Goal: Communication & Community: Answer question/provide support

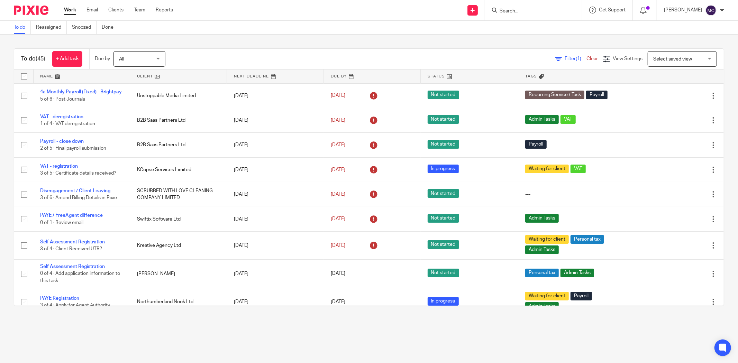
click at [519, 8] on input "Search" at bounding box center [530, 11] width 62 height 6
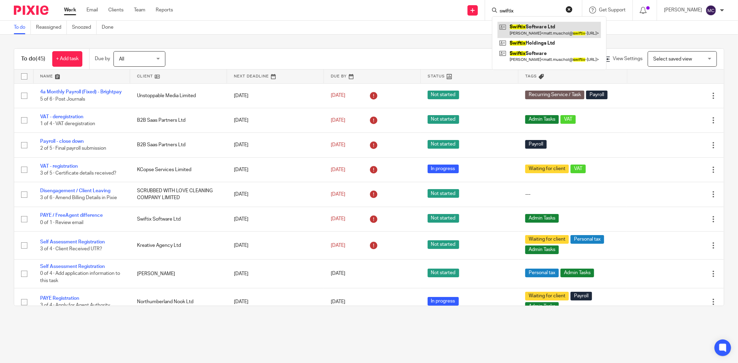
type input "swiftix"
click at [531, 31] on link at bounding box center [549, 30] width 103 height 16
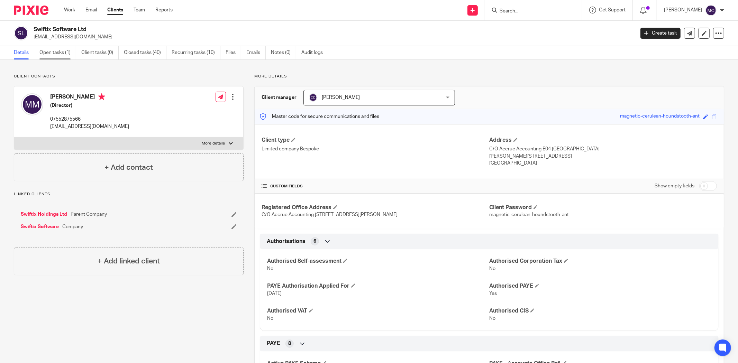
click at [67, 52] on link "Open tasks (1)" at bounding box center [57, 52] width 37 height 13
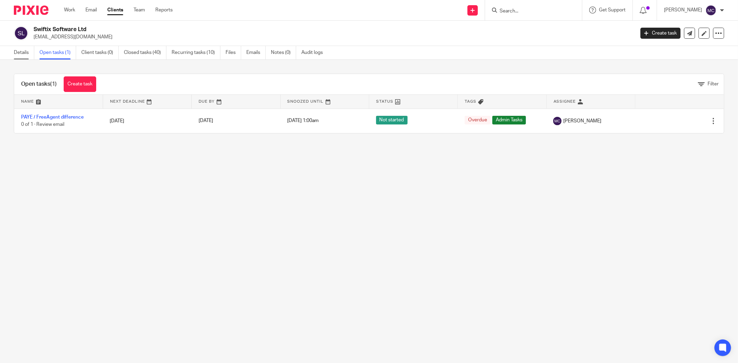
click at [24, 53] on link "Details" at bounding box center [24, 52] width 20 height 13
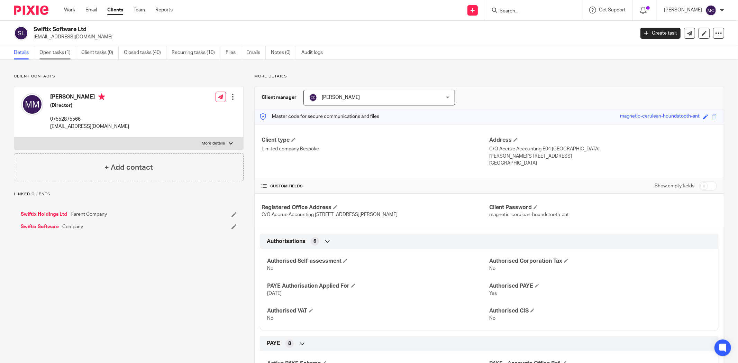
click at [48, 50] on link "Open tasks (1)" at bounding box center [57, 52] width 37 height 13
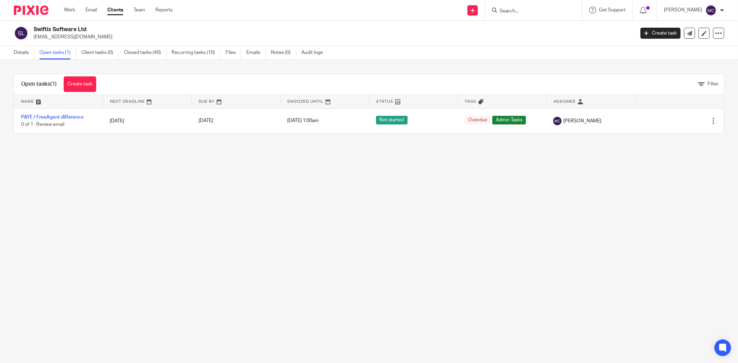
click at [523, 9] on input "Search" at bounding box center [530, 11] width 62 height 6
type input "swi"
click at [335, 178] on main "Swiftix Software Ltd matt.muschol@swiftix-software.com Create task Update from …" at bounding box center [369, 181] width 738 height 363
click at [26, 50] on link "Details" at bounding box center [24, 52] width 20 height 13
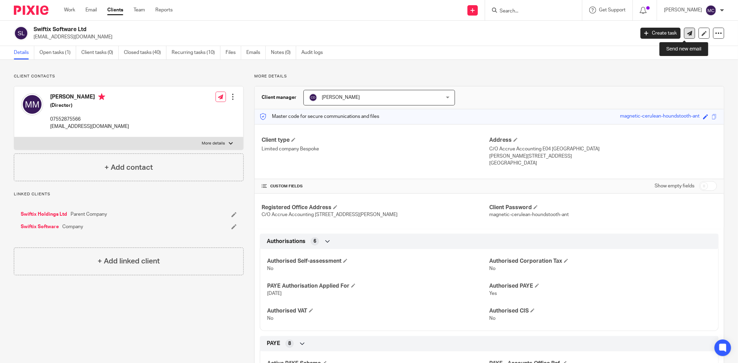
click at [687, 32] on icon at bounding box center [689, 33] width 5 height 5
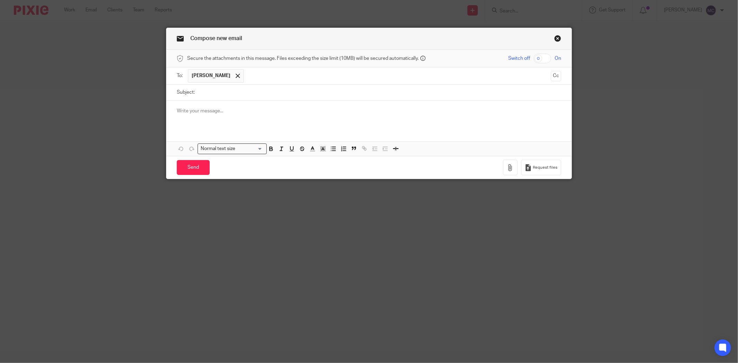
click at [226, 88] on input "Subject:" at bounding box center [379, 93] width 363 height 16
click at [251, 95] on input "Subject:" at bounding box center [379, 93] width 363 height 16
click at [220, 91] on input "Subject:" at bounding box center [379, 93] width 363 height 16
type input "S"
type input "a"
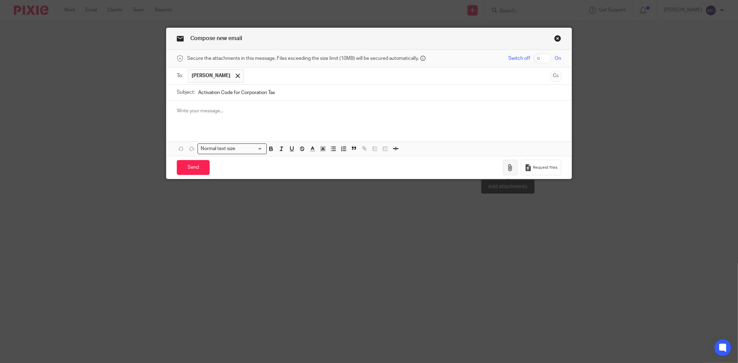
type input "Activation Code for Corporation Tax"
click at [503, 169] on button "button" at bounding box center [510, 168] width 15 height 16
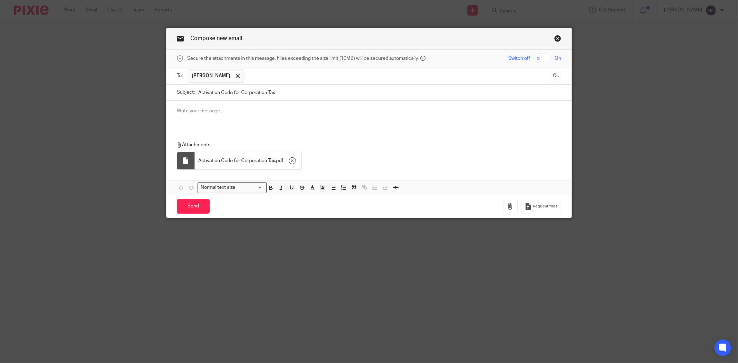
click at [295, 93] on input "Activation Code for Corporation Tax" at bounding box center [379, 93] width 363 height 16
click at [260, 114] on p at bounding box center [369, 111] width 384 height 7
click at [219, 109] on p at bounding box center [369, 111] width 384 height 7
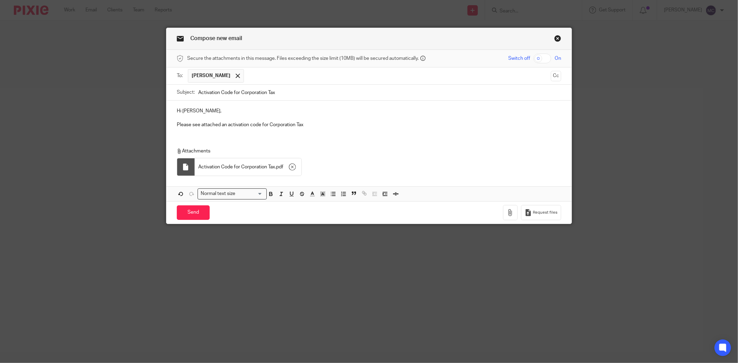
click at [321, 128] on p "Please see attached an activation code for Corporation Tax" at bounding box center [369, 124] width 384 height 7
click at [218, 126] on p "Please see attached an activation code for Corporation Tax for Swiftix Software…" at bounding box center [369, 124] width 384 height 7
click at [284, 125] on p "Please see attached a pdf with an activation code for Corporation Tax for Swift…" at bounding box center [369, 124] width 384 height 7
drag, startPoint x: 324, startPoint y: 126, endPoint x: 338, endPoint y: 122, distance: 14.8
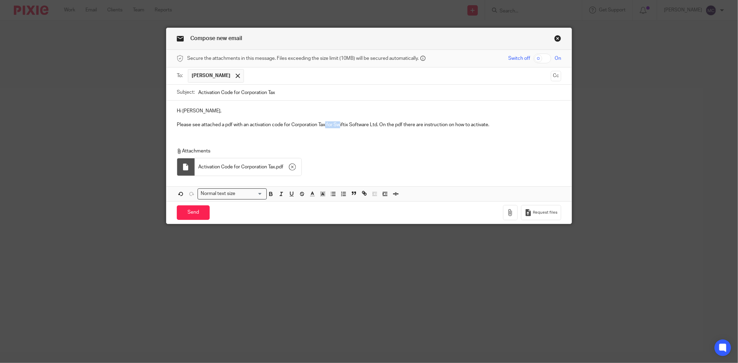
click at [338, 122] on p "Please see attached a pdf with an activation code for Corporation Tax for Swift…" at bounding box center [369, 124] width 384 height 7
click at [338, 125] on p "Please see attached a pdf with an activation code for Corporation Tax for Swift…" at bounding box center [369, 124] width 384 height 7
click at [329, 127] on p "Please see attached a pdf with an activation code for Corporation Tax for Swift…" at bounding box center [369, 124] width 384 height 7
click at [340, 134] on div "Hi Matthias, Please see attached a pdf with an activation code for Corporation …" at bounding box center [368, 117] width 405 height 33
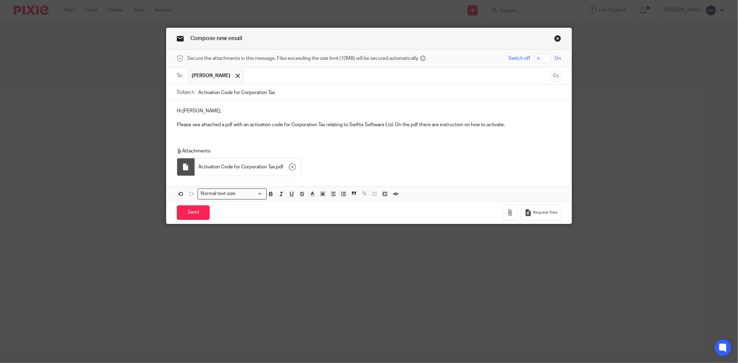
click at [514, 122] on p "Please see attached a pdf with an activation code for Corporation Tax relating …" at bounding box center [369, 124] width 384 height 7
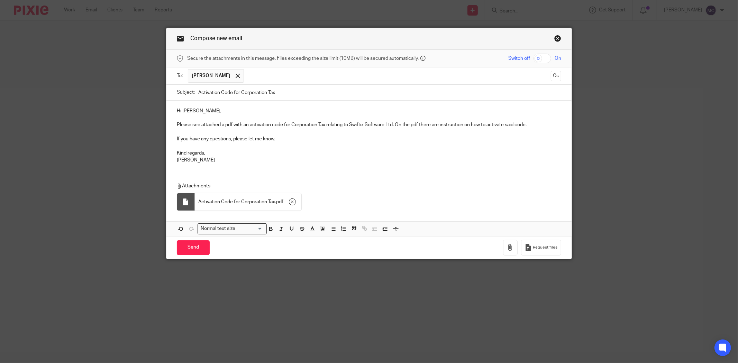
click at [280, 94] on input "Activation Code for Corporation Tax" at bounding box center [379, 93] width 363 height 16
drag, startPoint x: 280, startPoint y: 93, endPoint x: 234, endPoint y: 92, distance: 46.4
click at [234, 92] on input "Activation Code for Corporation Tax" at bounding box center [379, 93] width 363 height 16
click at [286, 97] on input "Activation Code for Corporation Tax" at bounding box center [379, 93] width 363 height 16
drag, startPoint x: 294, startPoint y: 93, endPoint x: 194, endPoint y: 96, distance: 100.4
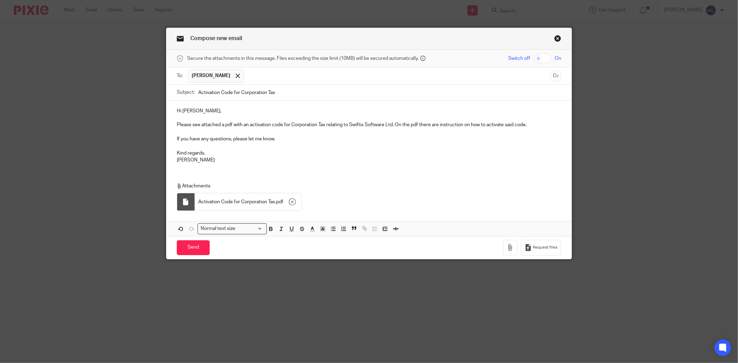
click at [194, 96] on div "Subject: Activation Code for Corporation Tax" at bounding box center [369, 93] width 384 height 16
type input "Corporation Tax Activation Code - Swiftix Software Ltd"
click at [186, 252] on input "Send" at bounding box center [193, 247] width 33 height 15
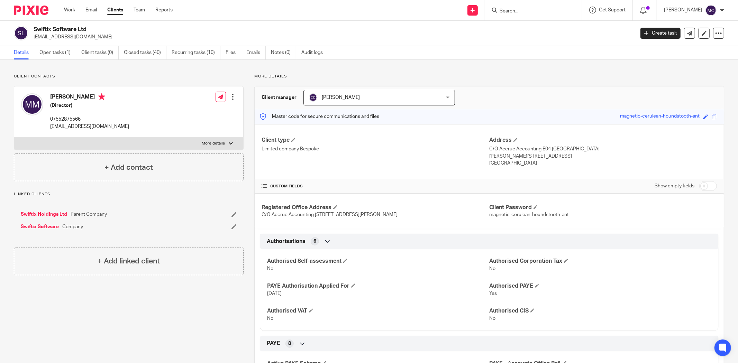
click at [524, 4] on div at bounding box center [533, 10] width 97 height 20
click at [525, 9] on input "Search" at bounding box center [530, 11] width 62 height 6
type input "psysys"
click at [540, 36] on link at bounding box center [553, 30] width 110 height 16
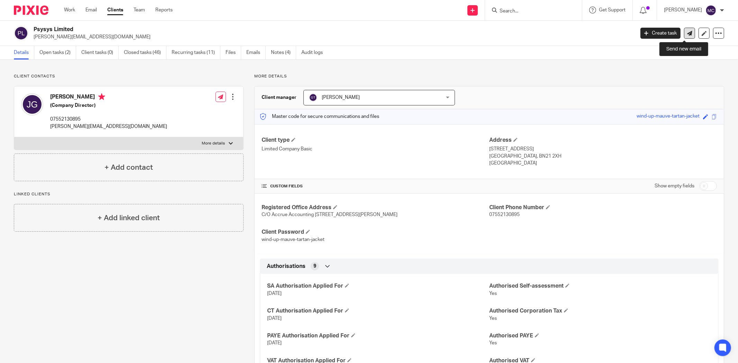
click at [687, 33] on icon at bounding box center [689, 33] width 5 height 5
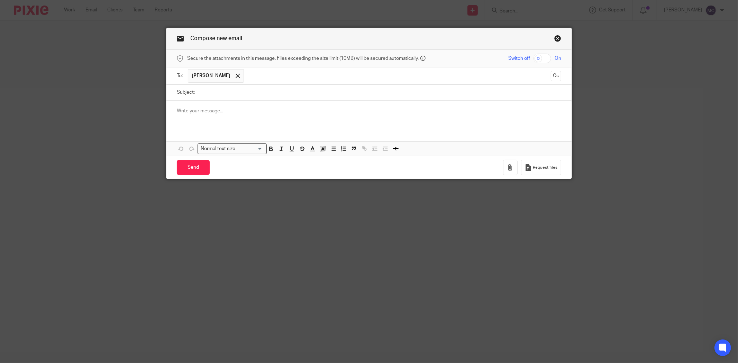
click at [282, 95] on input "Subject:" at bounding box center [379, 93] width 363 height 16
type input "Overdue Corporation Tax"
click at [272, 117] on div at bounding box center [368, 114] width 405 height 27
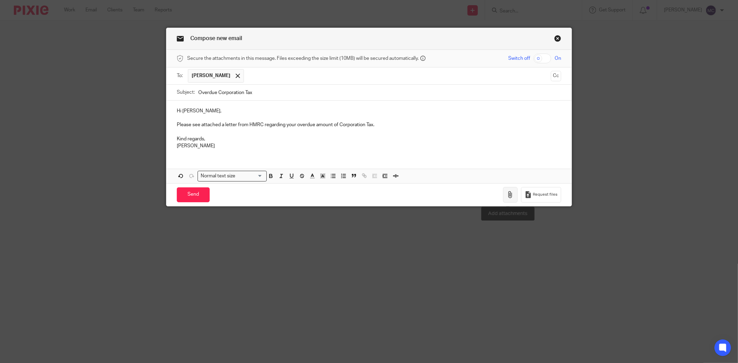
click at [503, 197] on button "button" at bounding box center [510, 195] width 15 height 16
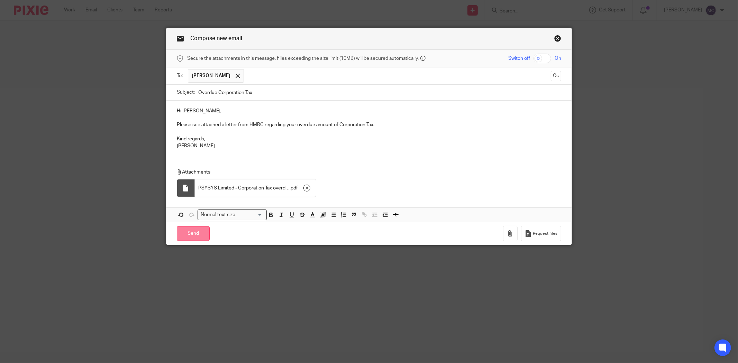
click at [198, 236] on input "Send" at bounding box center [193, 233] width 33 height 15
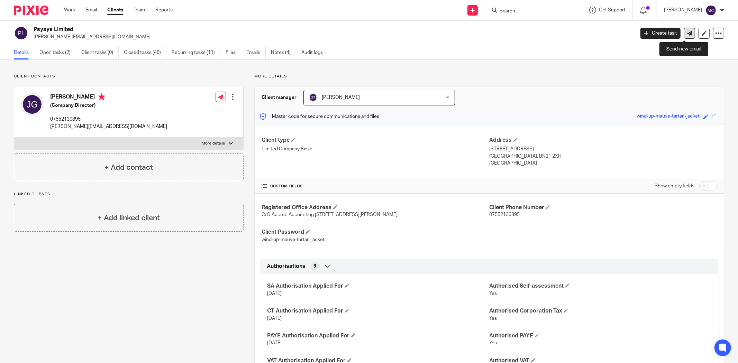
drag, startPoint x: 682, startPoint y: 34, endPoint x: 679, endPoint y: 35, distance: 3.9
click at [687, 34] on icon at bounding box center [689, 33] width 5 height 5
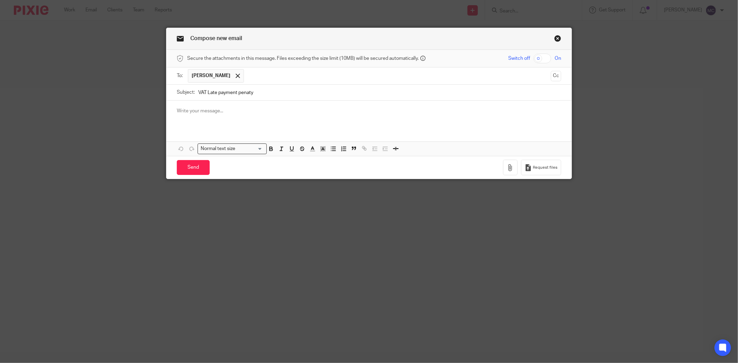
click at [246, 94] on input "VAT Late payment penaty" at bounding box center [379, 93] width 363 height 16
click at [248, 118] on div at bounding box center [368, 114] width 405 height 27
click at [217, 94] on input "VAT Late payment penalty" at bounding box center [379, 93] width 363 height 16
click at [238, 92] on input "VAT Late Payment penalty" at bounding box center [379, 93] width 363 height 16
type input "VAT Late Payment Penalty"
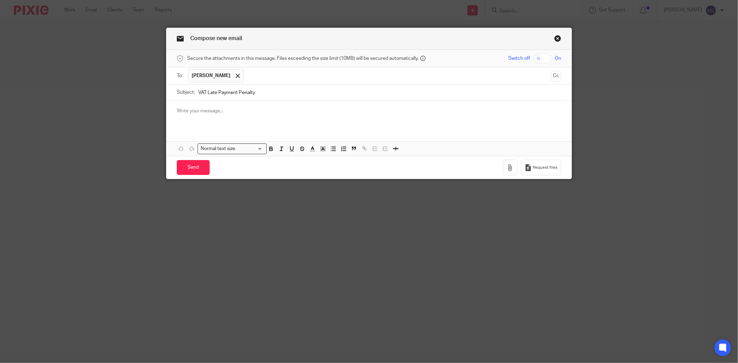
click at [215, 107] on div at bounding box center [368, 114] width 405 height 27
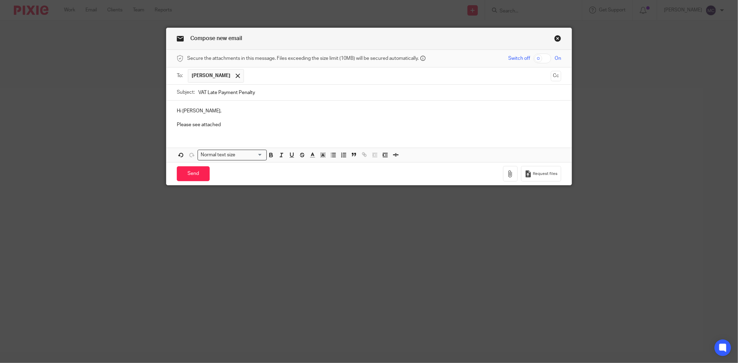
click at [237, 126] on p "Please see attached" at bounding box center [369, 124] width 384 height 7
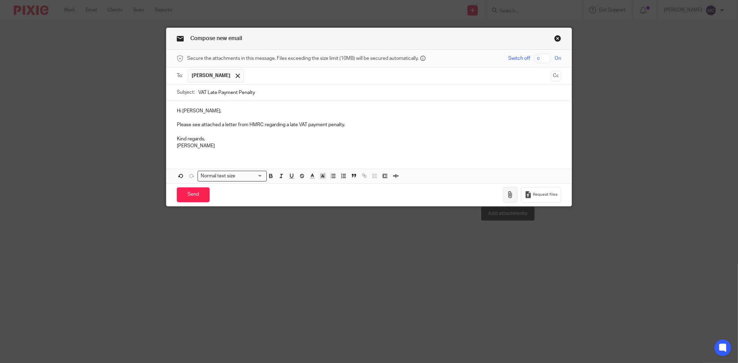
click at [510, 195] on icon "button" at bounding box center [510, 194] width 7 height 7
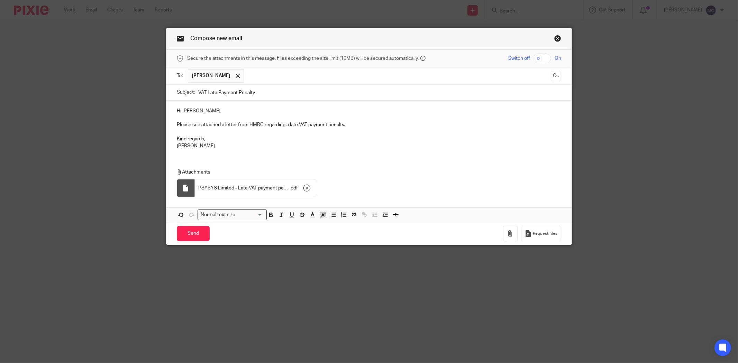
click at [285, 125] on p "Please see attached a letter from HMRC regarding a late VAT payment penalty." at bounding box center [369, 124] width 384 height 7
click at [257, 153] on div "Hi Julian, Please see attached a letter from HMRC regarding a late VAT payment …" at bounding box center [368, 128] width 405 height 54
click at [195, 233] on input "Send" at bounding box center [193, 233] width 33 height 15
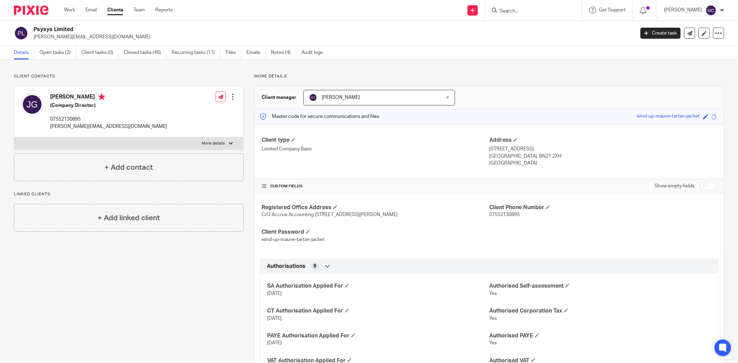
click at [524, 5] on div at bounding box center [533, 10] width 97 height 20
click at [522, 8] on input "Search" at bounding box center [530, 11] width 62 height 6
type input "laberna"
click at [542, 33] on link at bounding box center [556, 30] width 117 height 16
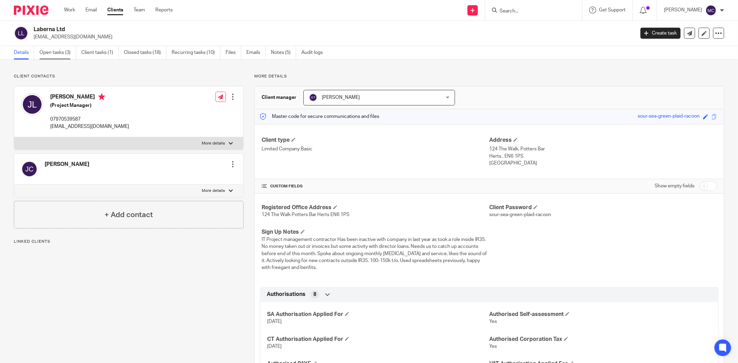
click at [58, 59] on link "Open tasks (3)" at bounding box center [57, 52] width 37 height 13
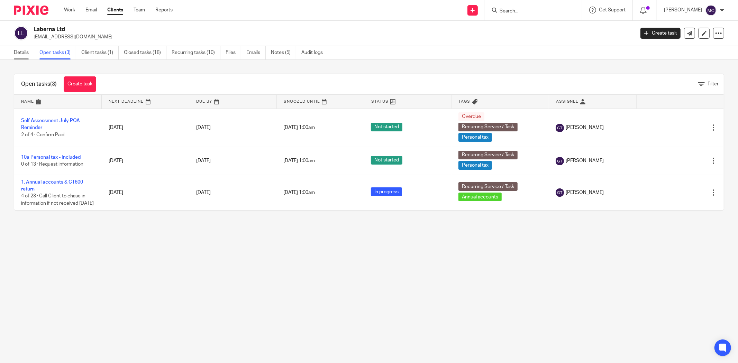
click at [28, 55] on link "Details" at bounding box center [24, 52] width 20 height 13
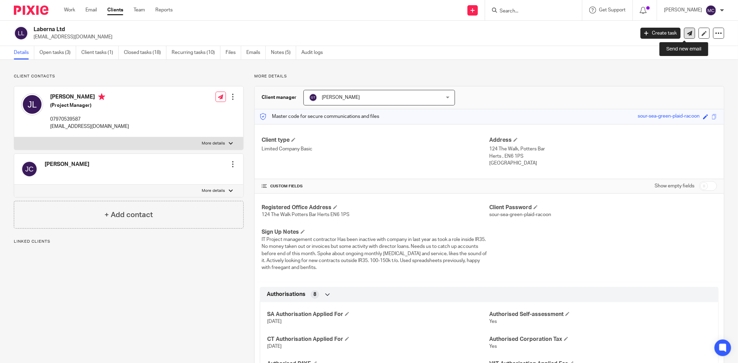
click at [687, 33] on icon at bounding box center [689, 33] width 5 height 5
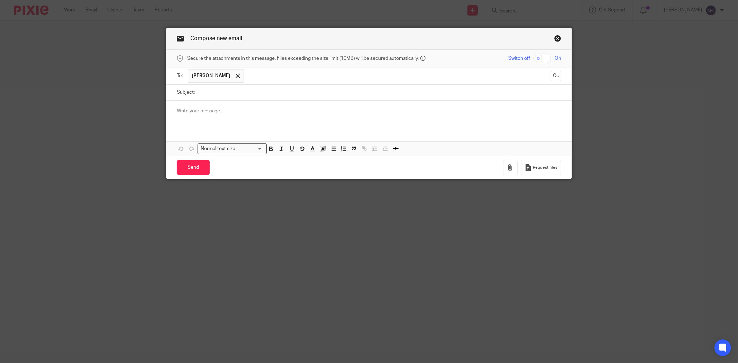
click at [252, 95] on input "Subject:" at bounding box center [379, 93] width 363 height 16
click at [247, 95] on input "Laberna Ltd" at bounding box center [379, 93] width 363 height 16
type input "Late VAT Payment Penalty"
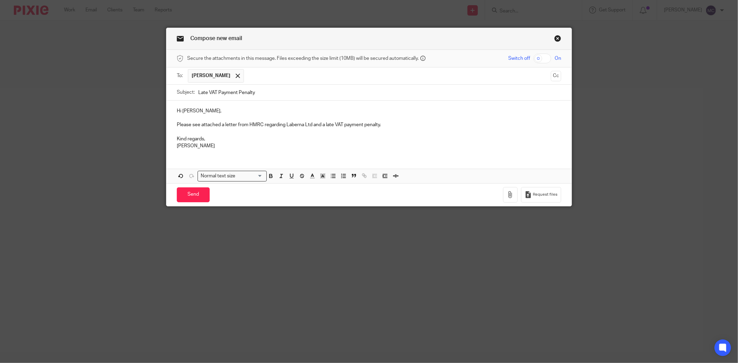
click at [294, 125] on p "Please see attached a letter from HMRC regarding Laberna Ltd and a late VAT pay…" at bounding box center [369, 124] width 384 height 7
click at [504, 197] on button "button" at bounding box center [510, 195] width 15 height 16
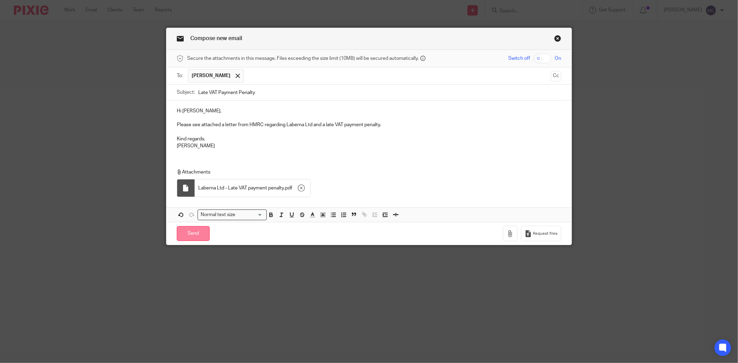
click at [184, 239] on input "Send" at bounding box center [193, 233] width 33 height 15
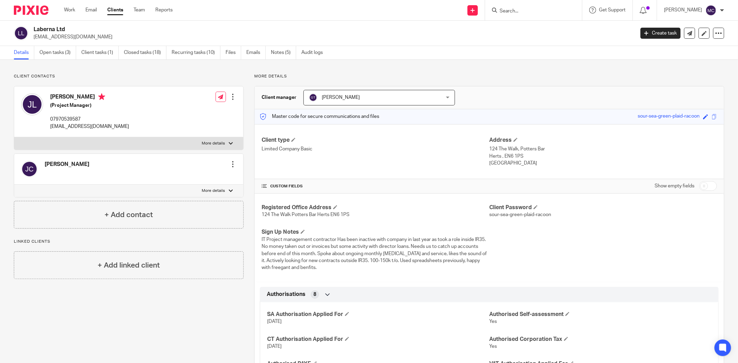
click at [509, 15] on div at bounding box center [533, 10] width 97 height 20
click at [513, 9] on input "Search" at bounding box center [530, 11] width 62 height 6
type input "callum hellens"
click at [534, 17] on div "Blade Repair Services Ltd Callum Hellens < callumhellens @gmail.com >" at bounding box center [552, 29] width 120 height 27
click at [534, 25] on link at bounding box center [552, 30] width 109 height 16
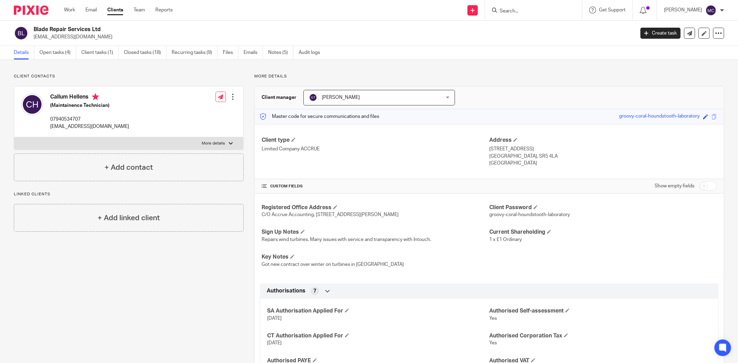
click at [526, 9] on input "Search" at bounding box center [530, 11] width 62 height 6
click at [687, 32] on icon at bounding box center [689, 33] width 5 height 5
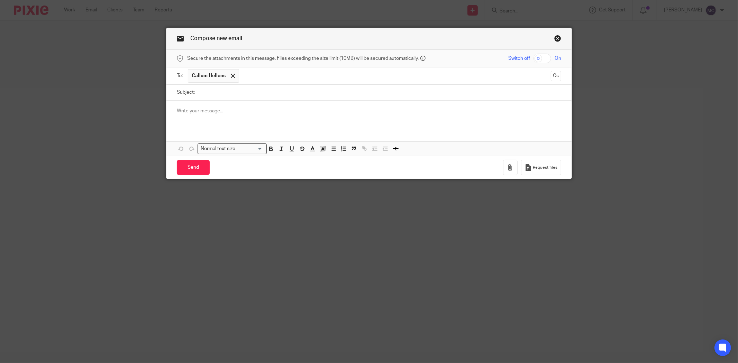
click at [229, 92] on input "Subject:" at bounding box center [379, 93] width 363 height 16
type input "2023 Self Assessment Late Payment Penalty"
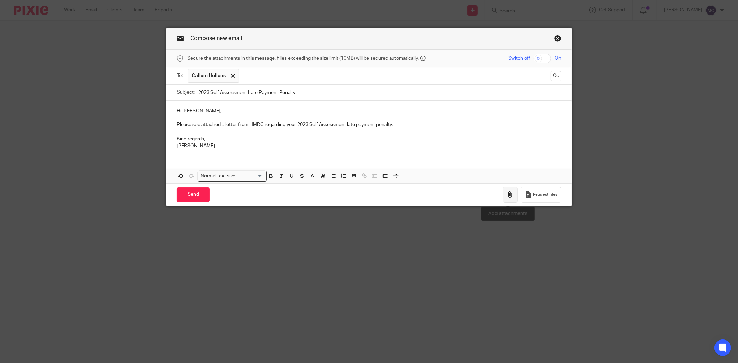
click at [509, 198] on icon "button" at bounding box center [510, 194] width 7 height 7
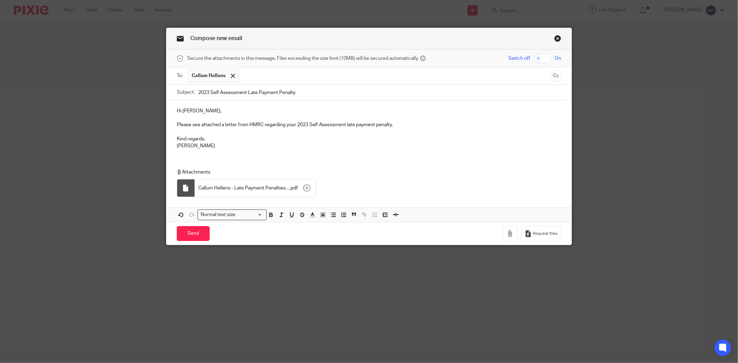
click at [390, 126] on p "Please see attached a letter from HMRC regarding your 2023 Self Assessment late…" at bounding box center [369, 124] width 384 height 7
click at [365, 165] on div "Attachments Callum Hellens - Late Payment Penalties 05_04_2023 . pdf" at bounding box center [368, 181] width 405 height 39
click at [190, 241] on input "Send" at bounding box center [193, 233] width 33 height 15
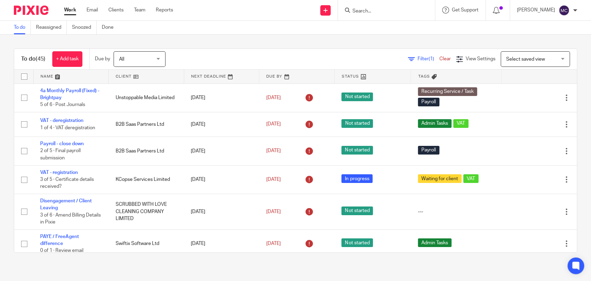
click at [375, 12] on input "Search" at bounding box center [383, 11] width 62 height 6
type input "greybeards"
click button "submit" at bounding box center [0, 0] width 0 height 0
click at [401, 40] on div "Greybeard Consultants Ltd Jeremy Anthony John Wilson < jajwilson@compuserve.com…" at bounding box center [425, 29] width 161 height 27
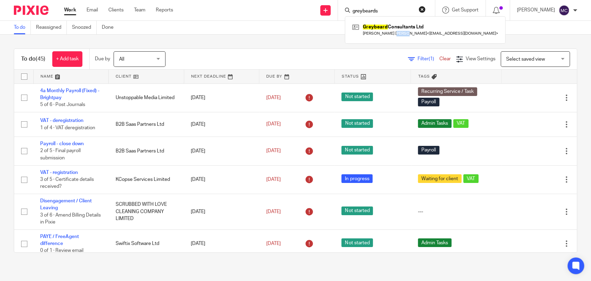
click at [401, 39] on div "Greybeard Consultants Ltd Jeremy Anthony John Wilson < jajwilson@compuserve.com…" at bounding box center [425, 29] width 161 height 27
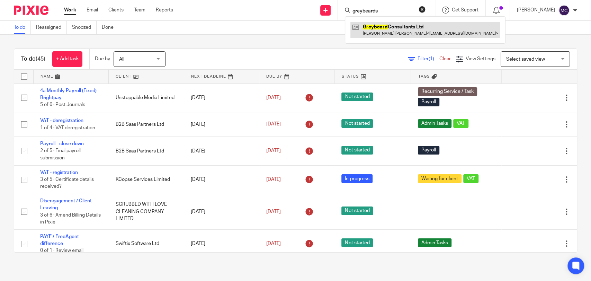
click at [403, 31] on link at bounding box center [424, 30] width 149 height 16
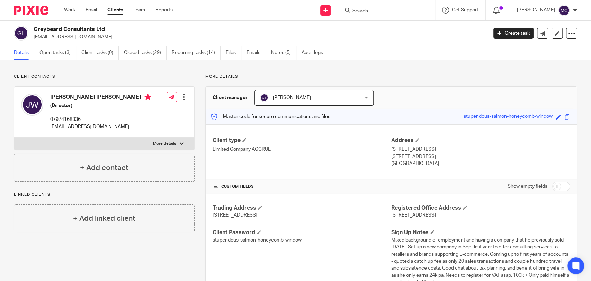
click at [363, 11] on input "Search" at bounding box center [383, 11] width 62 height 6
type input "ggreybeard"
click button "submit" at bounding box center [0, 0] width 0 height 0
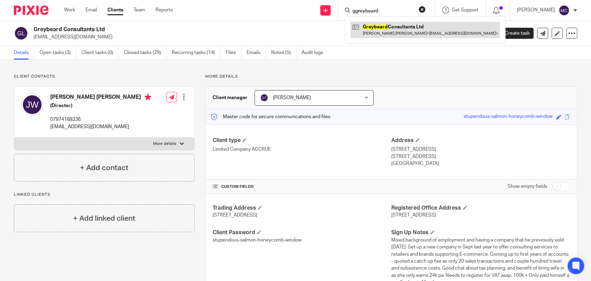
click at [403, 31] on link at bounding box center [424, 30] width 149 height 16
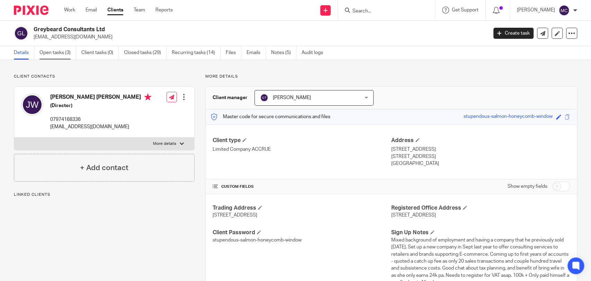
click at [61, 48] on link "Open tasks (3)" at bounding box center [57, 52] width 37 height 13
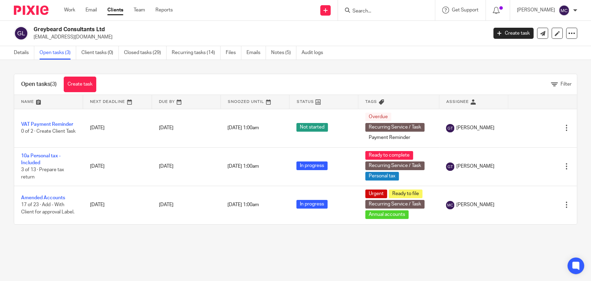
click at [358, 11] on input "Search" at bounding box center [383, 11] width 62 height 6
click at [391, 17] on div at bounding box center [386, 10] width 97 height 20
click at [388, 13] on input "Search" at bounding box center [383, 11] width 62 height 6
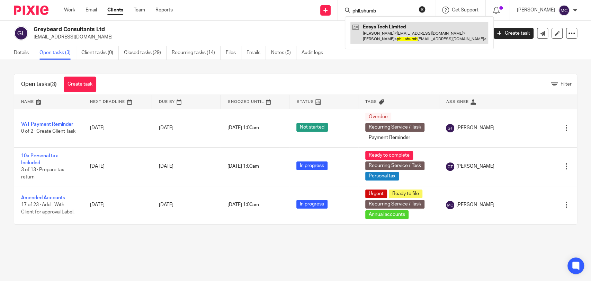
type input "phil.shumb"
click at [410, 28] on link at bounding box center [419, 32] width 138 height 21
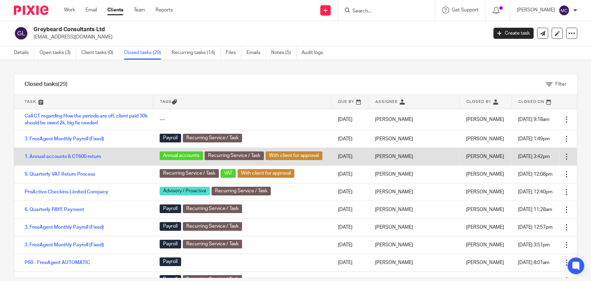
drag, startPoint x: 67, startPoint y: 155, endPoint x: 69, endPoint y: 160, distance: 4.7
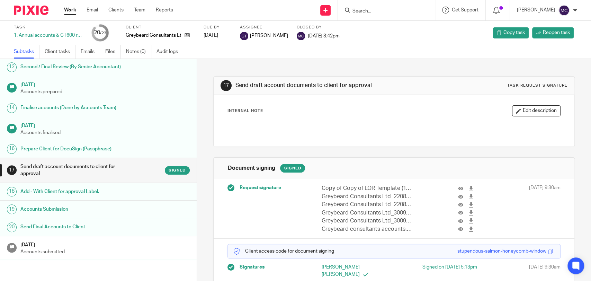
scroll to position [232, 0]
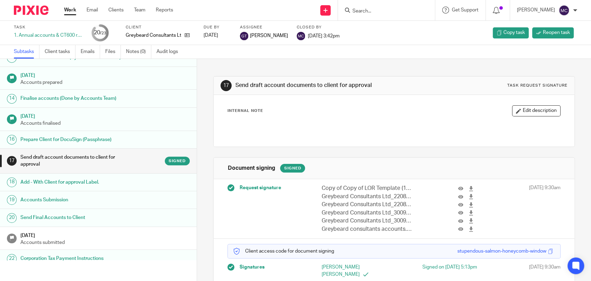
drag, startPoint x: 299, startPoint y: 35, endPoint x: 345, endPoint y: 36, distance: 46.0
click at [345, 36] on div "Task 1. Annual accounts & CT600 return 20 /23 Client Greybeard Consultants Ltd …" at bounding box center [248, 33] width 469 height 17
click at [177, 52] on link "Audit logs" at bounding box center [169, 51] width 27 height 13
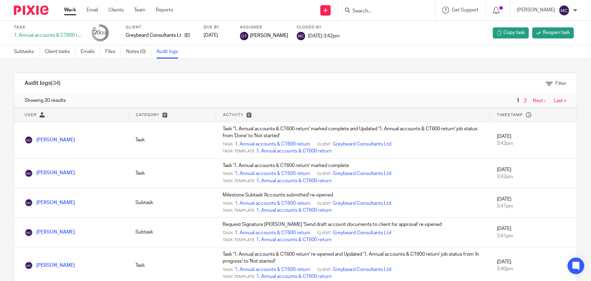
click at [361, 12] on input "Search" at bounding box center [383, 11] width 62 height 6
paste input "JHJ Agencies"
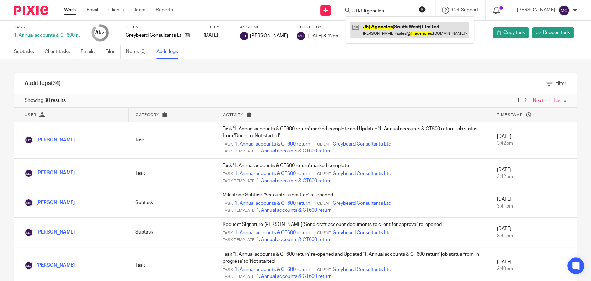
type input "JHJ Agencies"
click at [393, 29] on link at bounding box center [409, 30] width 118 height 16
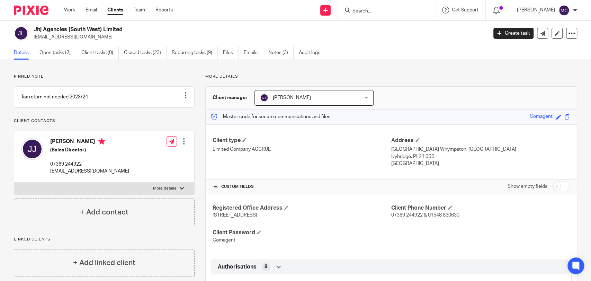
click at [85, 31] on h2 "Jhj Agencies (South West) Limited" at bounding box center [213, 29] width 359 height 7
copy div "Jhj Agencies (South West) Limited"
click at [64, 57] on link "Open tasks (2)" at bounding box center [57, 52] width 37 height 13
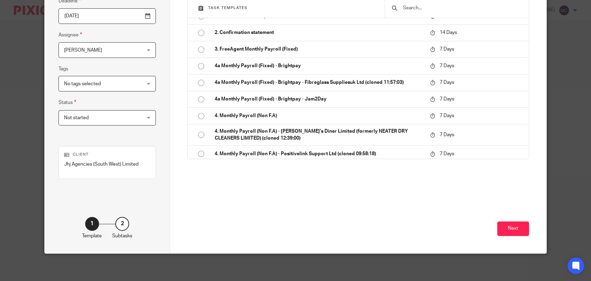
scroll to position [105, 0]
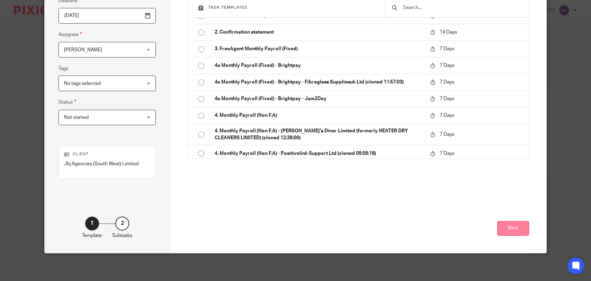
type input "CT Losses on record"
click at [506, 232] on button "Next" at bounding box center [513, 228] width 32 height 15
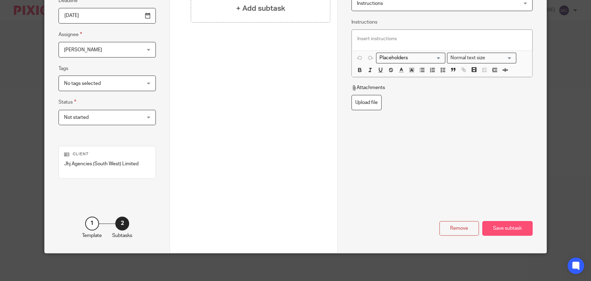
click at [500, 225] on div "Save subtask" at bounding box center [507, 228] width 50 height 15
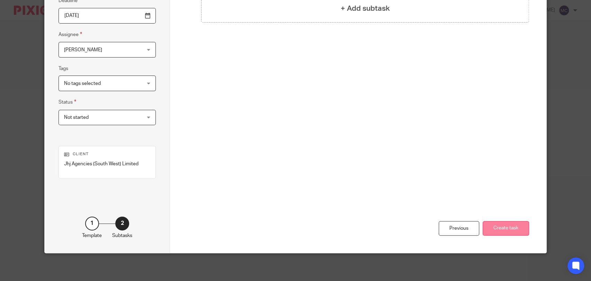
click at [503, 230] on button "Create task" at bounding box center [505, 228] width 46 height 15
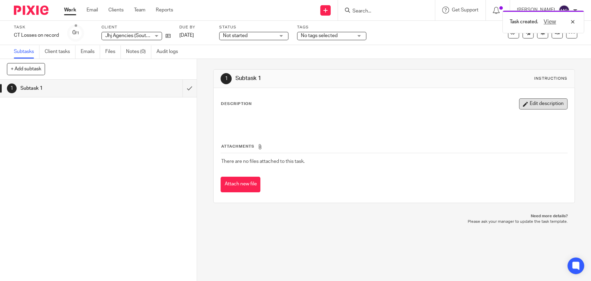
click at [530, 100] on button "Edit description" at bounding box center [543, 103] width 48 height 11
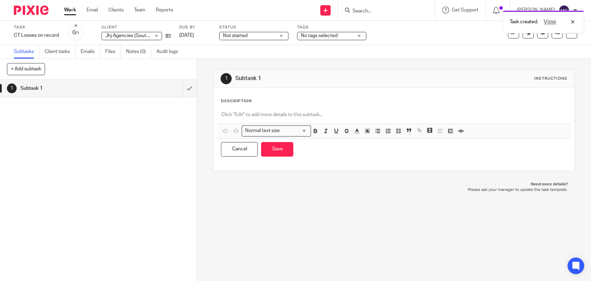
click at [280, 113] on p at bounding box center [394, 114] width 346 height 7
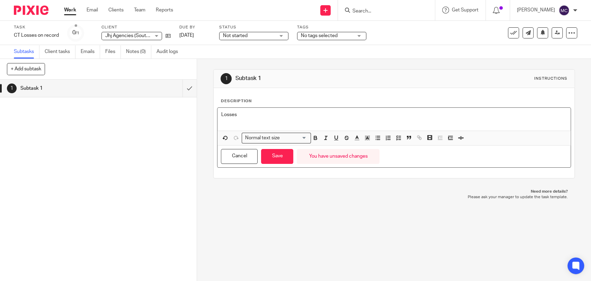
click at [251, 116] on p "Losses" at bounding box center [394, 114] width 346 height 7
click at [264, 121] on p at bounding box center [394, 121] width 346 height 7
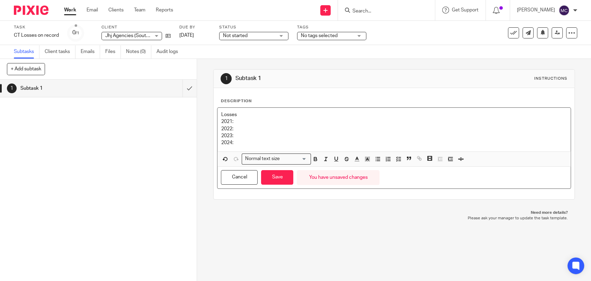
click at [265, 116] on p "Losses" at bounding box center [394, 114] width 346 height 7
click at [265, 121] on p "2021:" at bounding box center [394, 121] width 346 height 7
click at [245, 142] on p "2024:" at bounding box center [394, 142] width 346 height 7
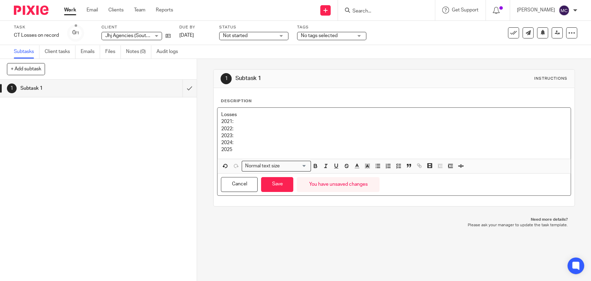
drag, startPoint x: 252, startPoint y: 112, endPoint x: 253, endPoint y: 116, distance: 4.0
click at [252, 115] on p "Losses" at bounding box center [394, 114] width 346 height 7
click at [254, 117] on p "Losses" at bounding box center [394, 114] width 346 height 7
click at [256, 120] on p "2021:" at bounding box center [394, 121] width 346 height 7
click at [241, 151] on p "2025" at bounding box center [394, 149] width 346 height 7
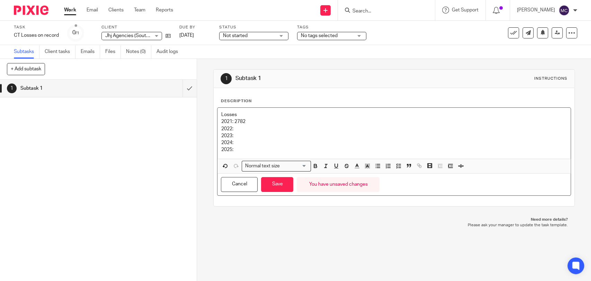
click at [240, 128] on p "2022:" at bounding box center [394, 128] width 346 height 7
click at [255, 121] on p "2021: 2782" at bounding box center [394, 121] width 346 height 7
click at [236, 129] on p "2022:" at bounding box center [394, 128] width 346 height 7
click at [232, 120] on p "2021: 2965" at bounding box center [394, 121] width 346 height 7
click at [238, 128] on p "2022:" at bounding box center [394, 128] width 346 height 7
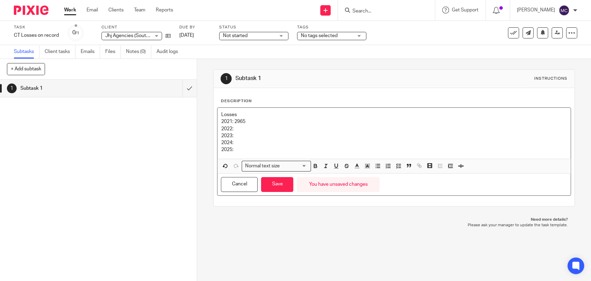
click at [233, 120] on p "2021: 2965" at bounding box center [394, 121] width 346 height 7
click at [244, 131] on p "2022:" at bounding box center [394, 128] width 346 height 7
click at [242, 136] on p "2023:" at bounding box center [394, 135] width 346 height 7
click at [238, 144] on p "2024:" at bounding box center [394, 142] width 346 height 7
click at [257, 135] on p "2023: £2,337" at bounding box center [394, 135] width 346 height 7
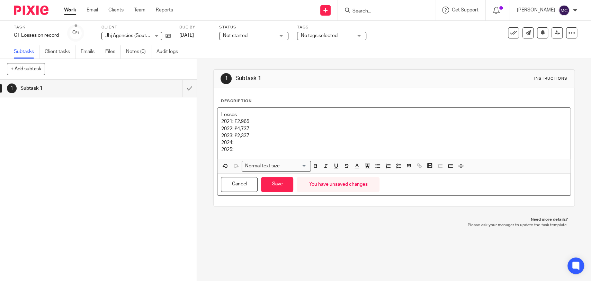
click at [247, 141] on p "2024:" at bounding box center [394, 142] width 346 height 7
click at [241, 152] on p "2025:" at bounding box center [394, 149] width 346 height 7
click at [242, 147] on p "2025:" at bounding box center [394, 149] width 346 height 7
drag, startPoint x: 241, startPoint y: 148, endPoint x: 216, endPoint y: 146, distance: 24.6
click at [217, 146] on div "Losses 2021: £2,965 2022: £4,737 2023: £2,337 2024: £2,811 2025:" at bounding box center [393, 133] width 353 height 51
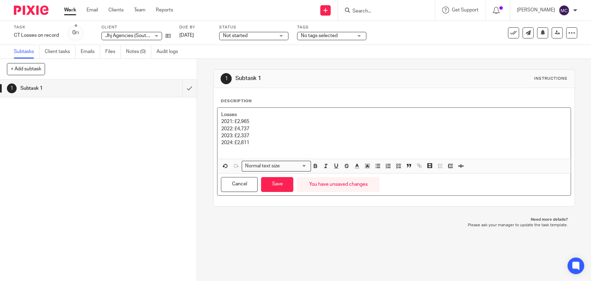
click at [266, 129] on p "2022: £4,737" at bounding box center [394, 128] width 346 height 7
click at [256, 139] on p "2024: £2,811" at bounding box center [394, 142] width 346 height 7
click at [255, 122] on p "2021: £2,965" at bounding box center [394, 121] width 346 height 7
click at [282, 180] on button "Save" at bounding box center [277, 184] width 32 height 15
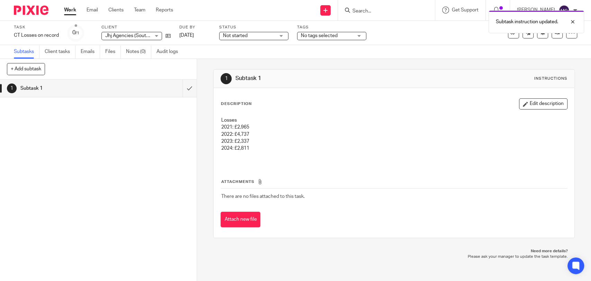
drag, startPoint x: 527, startPoint y: 102, endPoint x: 513, endPoint y: 107, distance: 14.9
click at [527, 102] on button "Edit description" at bounding box center [543, 103] width 48 height 11
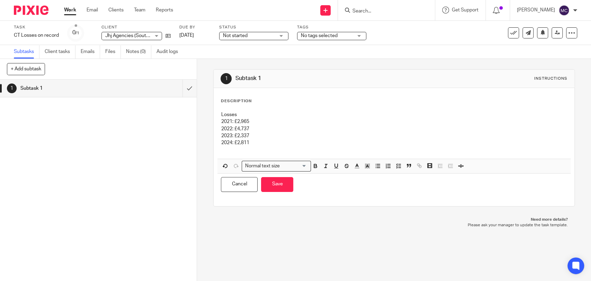
click at [265, 142] on p "2024: £2,811" at bounding box center [394, 142] width 346 height 7
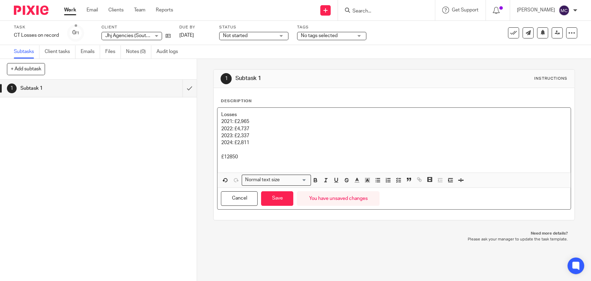
click at [227, 157] on p "£12850" at bounding box center [394, 156] width 346 height 7
click at [271, 159] on p "£12,850" at bounding box center [394, 156] width 346 height 7
click at [275, 197] on button "Save" at bounding box center [277, 198] width 32 height 15
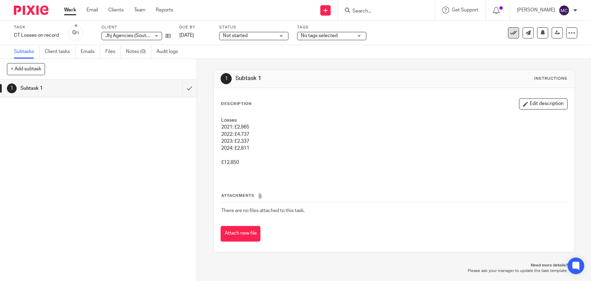
click at [510, 31] on icon at bounding box center [513, 32] width 7 height 7
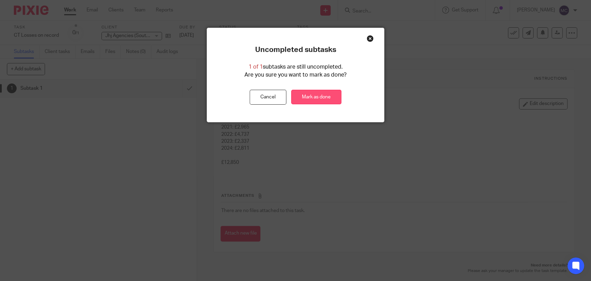
click at [325, 102] on link "Mark as done" at bounding box center [316, 97] width 50 height 15
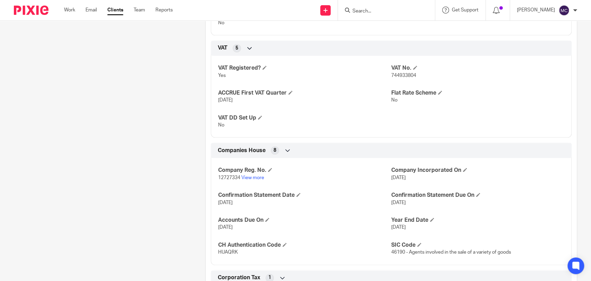
scroll to position [538, 0]
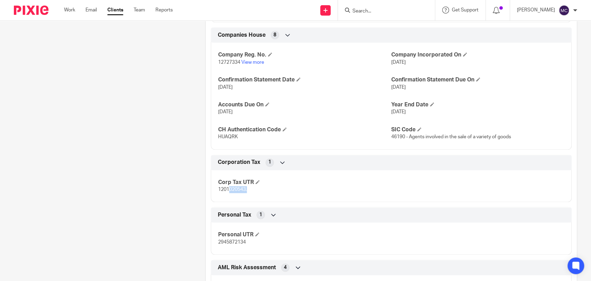
drag, startPoint x: 227, startPoint y: 188, endPoint x: 255, endPoint y: 187, distance: 27.7
click at [255, 187] on p "1201020543." at bounding box center [304, 189] width 173 height 7
click at [247, 190] on p "1201020543." at bounding box center [304, 189] width 173 height 7
drag, startPoint x: 217, startPoint y: 190, endPoint x: 280, endPoint y: 190, distance: 62.6
click at [280, 190] on p "1201020543." at bounding box center [304, 189] width 173 height 7
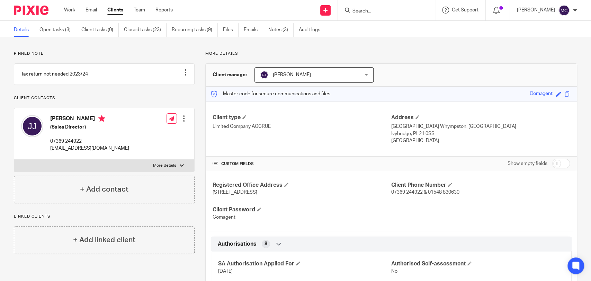
scroll to position [0, 0]
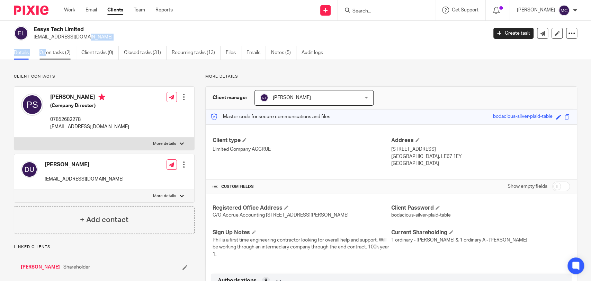
click at [55, 48] on main "Eesys Tech Limited [EMAIL_ADDRESS][DOMAIN_NAME] Create task Update from Compani…" at bounding box center [295, 140] width 591 height 281
click at [63, 50] on link "Open tasks (2)" at bounding box center [57, 52] width 37 height 13
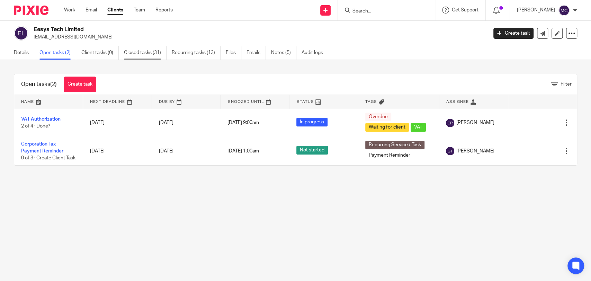
click at [135, 51] on link "Closed tasks (31)" at bounding box center [145, 52] width 43 height 13
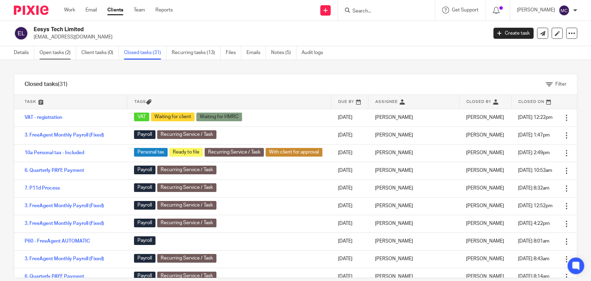
click at [57, 50] on link "Open tasks (2)" at bounding box center [57, 52] width 37 height 13
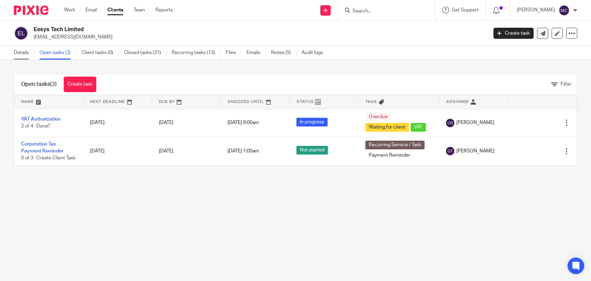
click at [29, 56] on link "Details" at bounding box center [24, 52] width 20 height 13
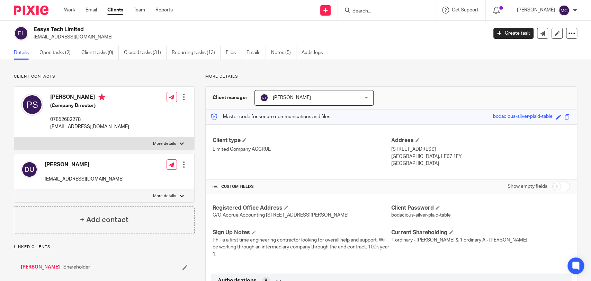
click at [370, 11] on input "Search" at bounding box center [383, 11] width 62 height 6
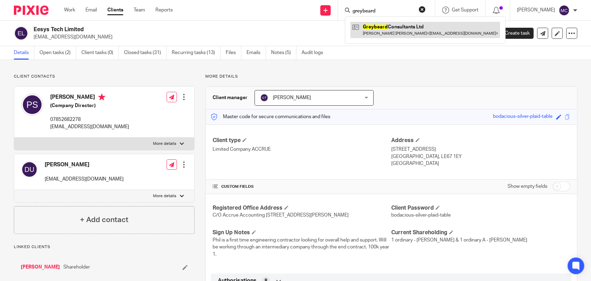
type input "greybeard"
click at [392, 32] on link at bounding box center [424, 30] width 149 height 16
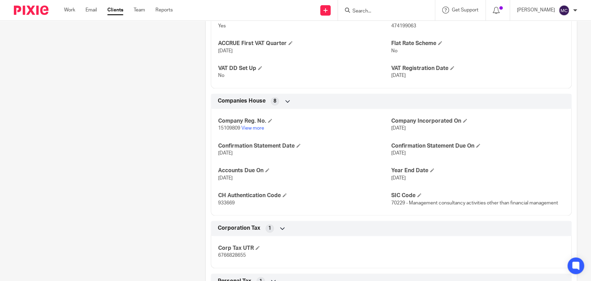
scroll to position [615, 0]
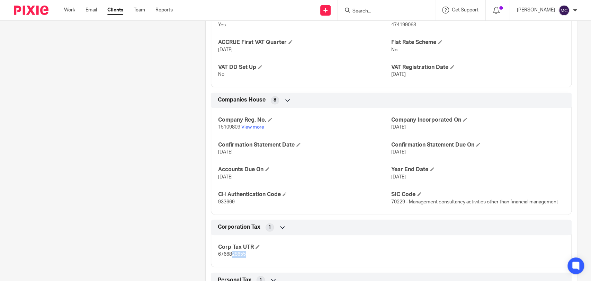
drag, startPoint x: 230, startPoint y: 254, endPoint x: 260, endPoint y: 257, distance: 30.2
click at [260, 257] on p "6766828655" at bounding box center [304, 254] width 173 height 7
click at [261, 257] on p "6766828655" at bounding box center [304, 254] width 173 height 7
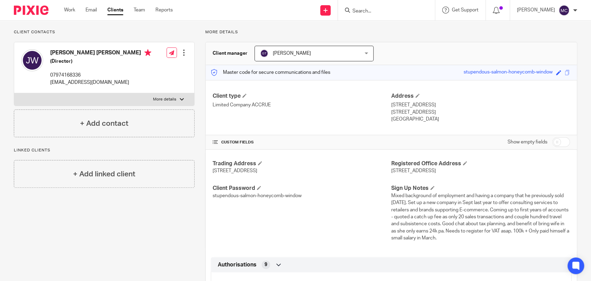
scroll to position [0, 0]
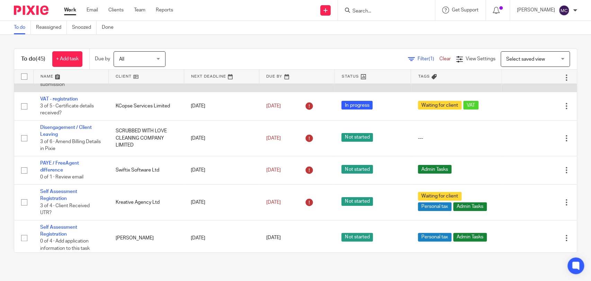
scroll to position [77, 0]
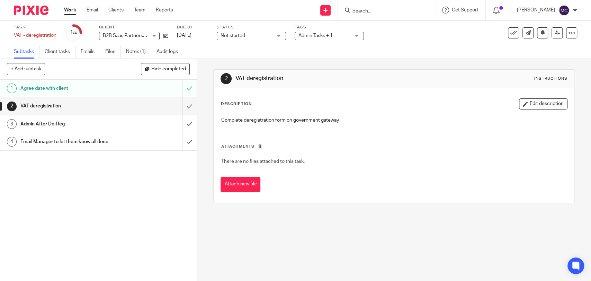
click at [263, 37] on span "Not started" at bounding box center [246, 35] width 52 height 7
click at [315, 59] on div "2 VAT deregistration Instructions Description Edit description Complete deregis…" at bounding box center [393, 136] width 361 height 154
click at [196, 36] on link "[DATE]" at bounding box center [192, 35] width 31 height 7
click at [176, 49] on link "Audit logs" at bounding box center [169, 51] width 27 height 13
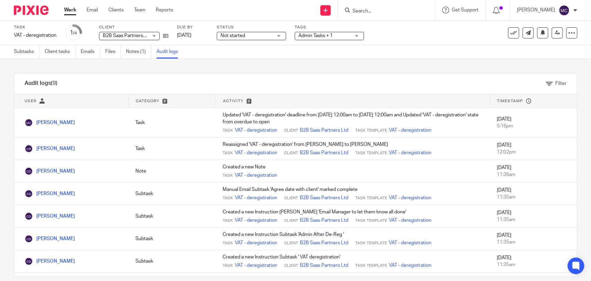
click at [307, 34] on span "Admin Tasks + 1" at bounding box center [315, 35] width 34 height 5
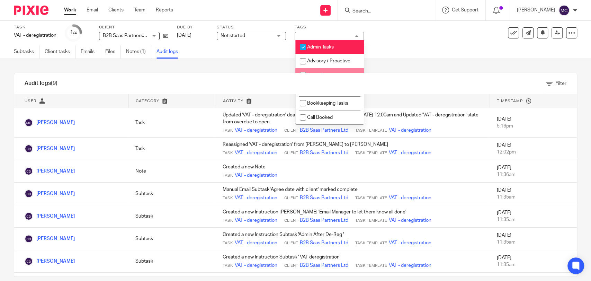
click at [248, 59] on div "Audit logs (9) Filter Filter Audit Logs Only show logs matching all of these co…" at bounding box center [295, 170] width 591 height 222
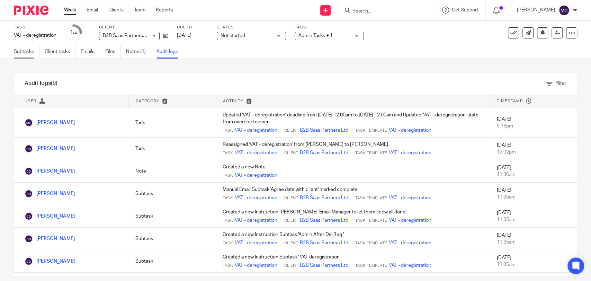
click at [27, 52] on link "Subtasks" at bounding box center [27, 51] width 26 height 13
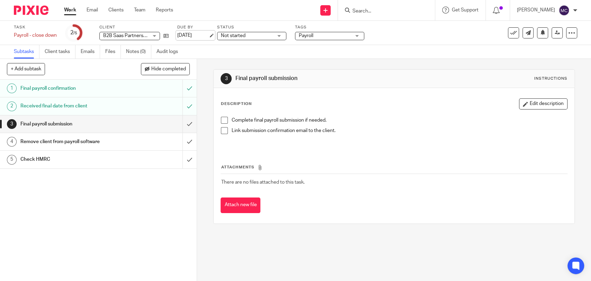
click at [196, 33] on link "[DATE]" at bounding box center [192, 35] width 31 height 7
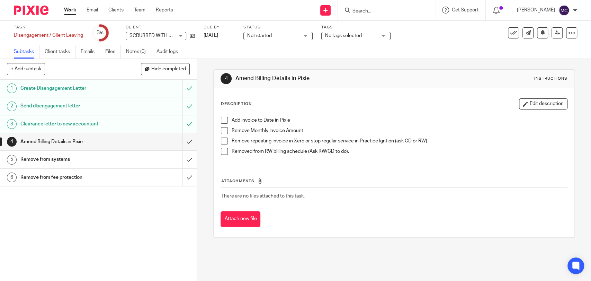
drag, startPoint x: 291, startPoint y: 37, endPoint x: 287, endPoint y: 39, distance: 5.0
click span "Not started"
click icon
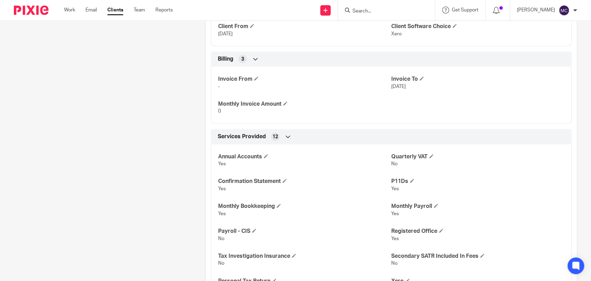
scroll to position [1031, 0]
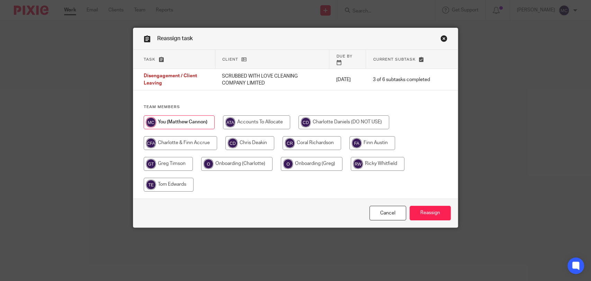
click at [254, 136] on input "radio" at bounding box center [249, 143] width 49 height 14
radio input "true"
click at [418, 207] on input "Reassign" at bounding box center [429, 213] width 41 height 15
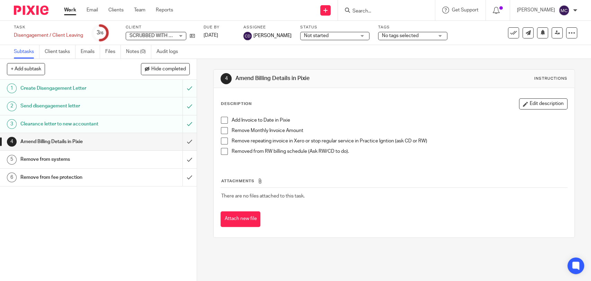
click at [147, 157] on div "Remove from systems" at bounding box center [97, 159] width 155 height 10
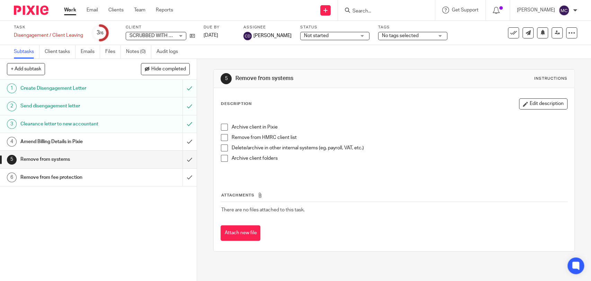
click at [112, 181] on h1 "Remove from fee protection" at bounding box center [71, 177] width 103 height 10
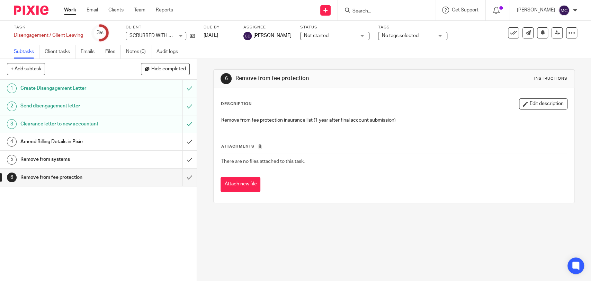
click at [71, 144] on h1 "Amend Billing Details in Pixie" at bounding box center [71, 141] width 103 height 10
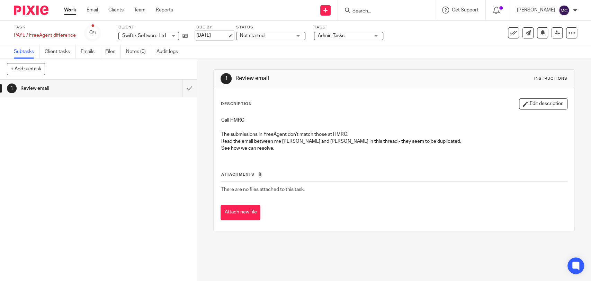
click at [215, 33] on link "[DATE]" at bounding box center [211, 35] width 31 height 7
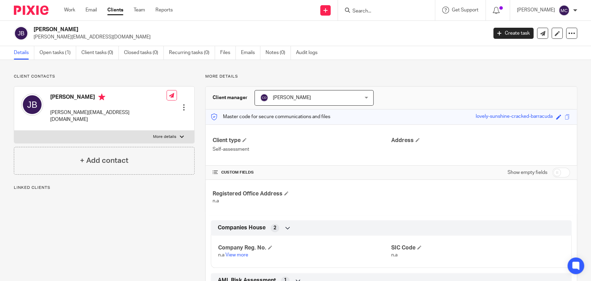
click at [168, 134] on p "More details" at bounding box center [164, 137] width 23 height 6
click at [14, 130] on input "More details" at bounding box center [14, 130] width 0 height 0
checkbox input "true"
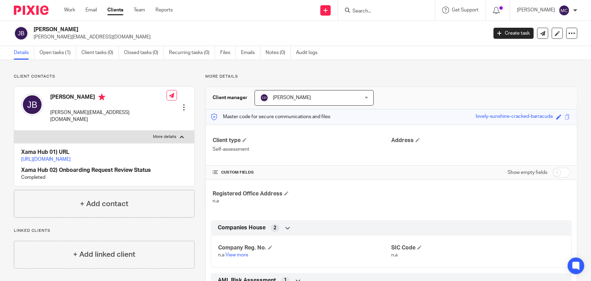
click at [71, 157] on link "[URL][DOMAIN_NAME]" at bounding box center [45, 159] width 49 height 5
click at [247, 49] on link "Emails" at bounding box center [250, 52] width 19 height 13
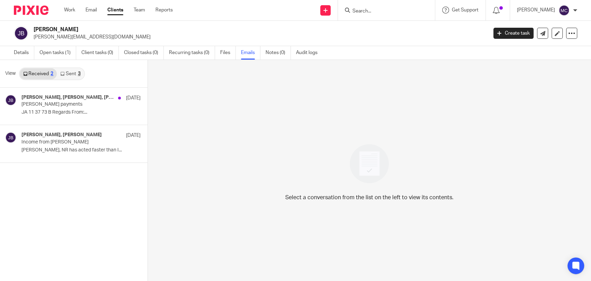
click at [77, 74] on link "Sent 3" at bounding box center [70, 73] width 27 height 11
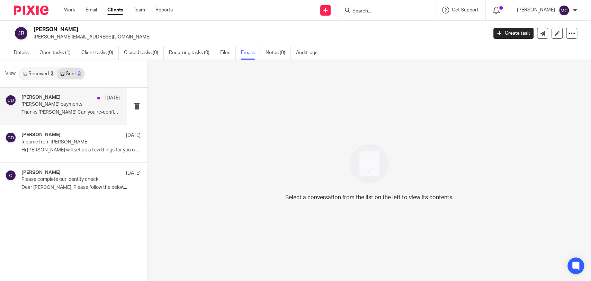
click at [58, 100] on div "[PERSON_NAME] [DATE]" at bounding box center [70, 97] width 98 height 7
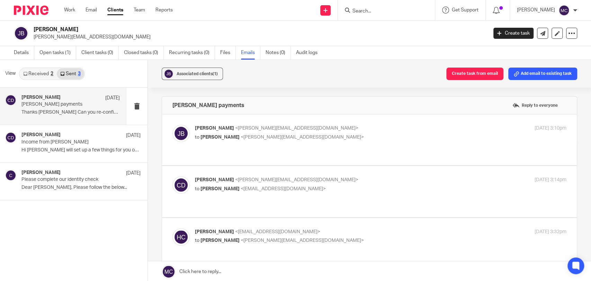
click at [325, 234] on div "Hamish Critchell-Ward <hamish@greensiderail.com> to Chris Deakin <chris@accruea…" at bounding box center [369, 239] width 394 height 23
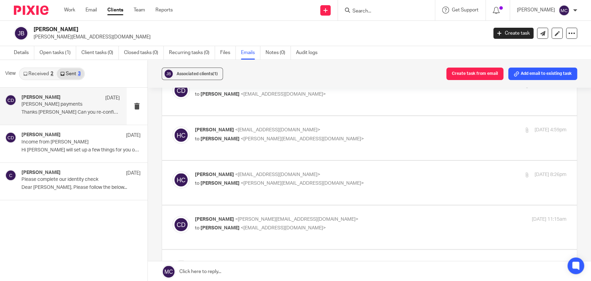
scroll to position [269, 0]
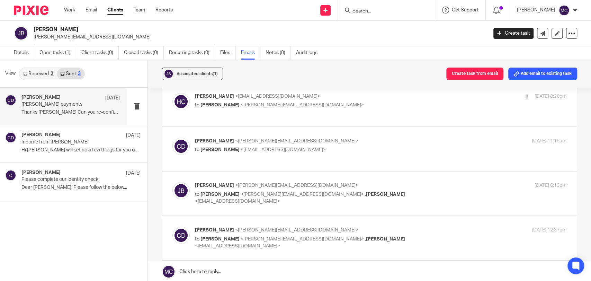
click at [28, 73] on link "Received 2" at bounding box center [38, 73] width 37 height 11
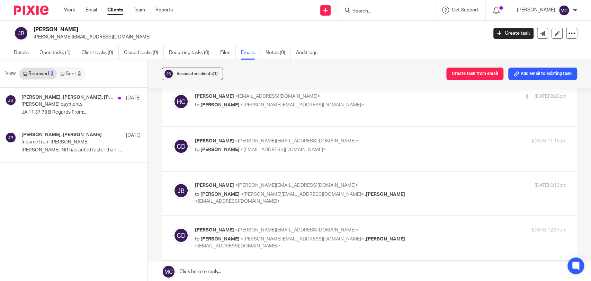
scroll to position [1, 0]
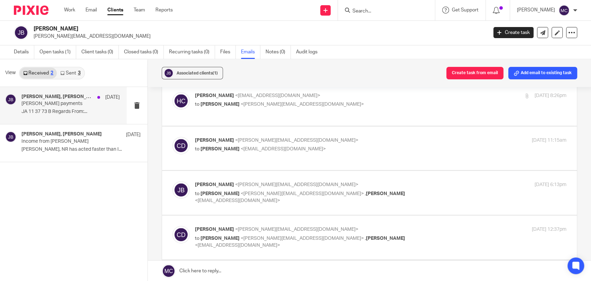
click at [65, 102] on p "Jon Burden payments" at bounding box center [60, 104] width 79 height 6
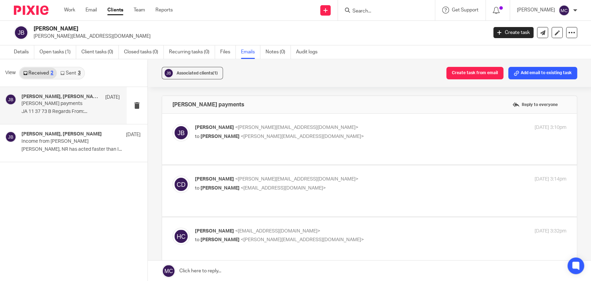
click at [77, 70] on link "Sent 3" at bounding box center [70, 72] width 27 height 11
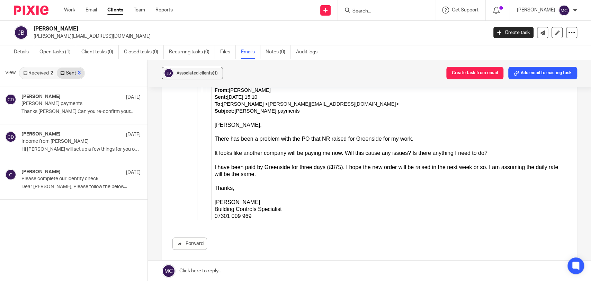
scroll to position [1999, 0]
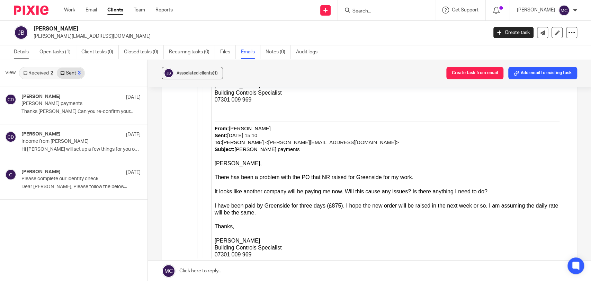
click at [22, 48] on link "Details" at bounding box center [24, 51] width 20 height 13
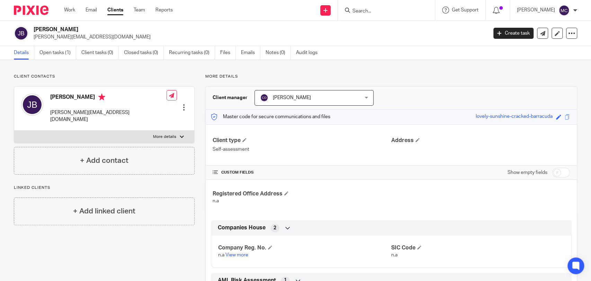
click at [153, 134] on p "More details" at bounding box center [164, 137] width 23 height 6
click at [14, 130] on input "More details" at bounding box center [14, 130] width 0 height 0
checkbox input "true"
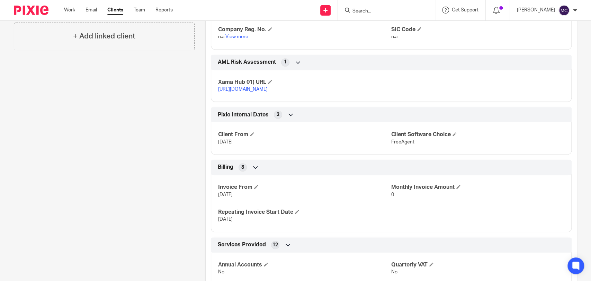
scroll to position [26, 0]
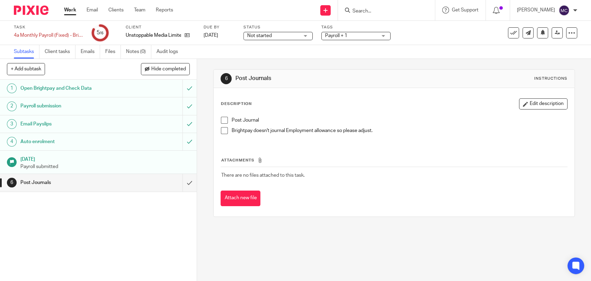
click at [369, 11] on input "Search" at bounding box center [383, 11] width 62 height 6
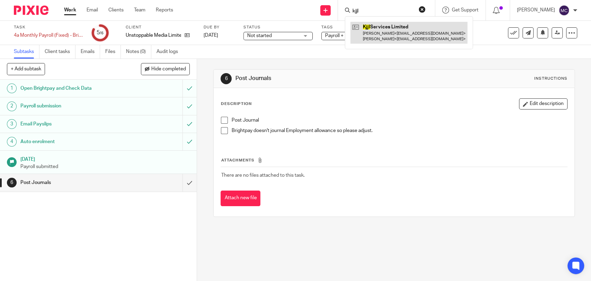
type input "kjjl"
click at [376, 25] on link at bounding box center [408, 32] width 117 height 21
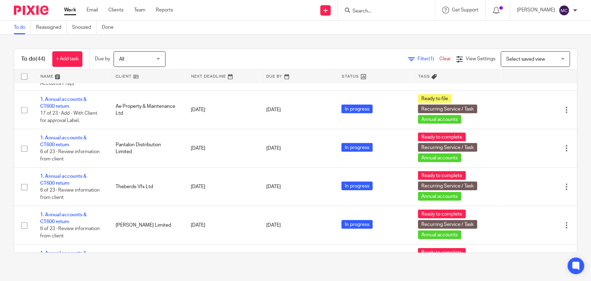
scroll to position [1533, 0]
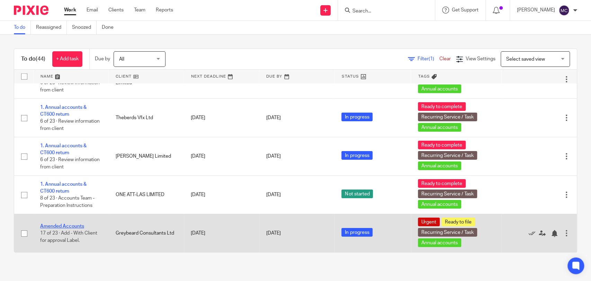
click at [75, 226] on link "Amended Accounts" at bounding box center [62, 226] width 44 height 5
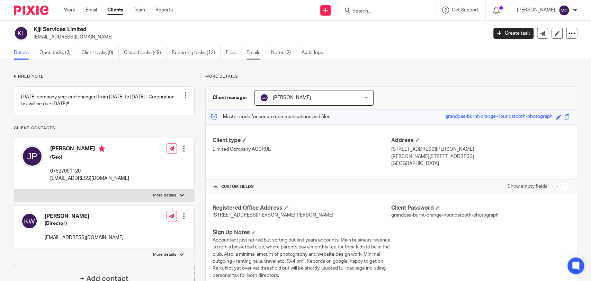
click at [254, 55] on link "Emails" at bounding box center [255, 52] width 19 height 13
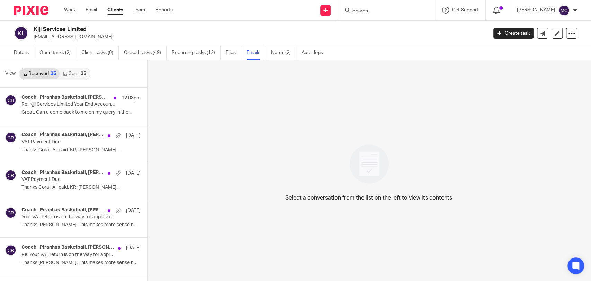
click at [69, 72] on link "Sent 25" at bounding box center [75, 73] width 30 height 11
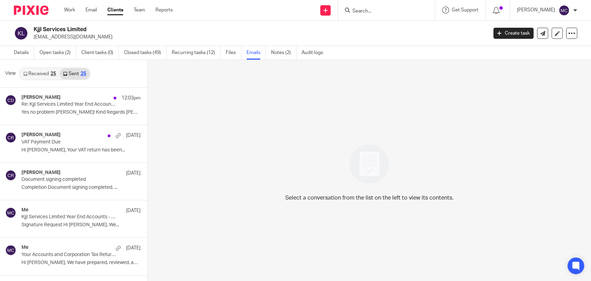
scroll to position [1, 0]
click at [51, 73] on div "25" at bounding box center [54, 73] width 6 height 5
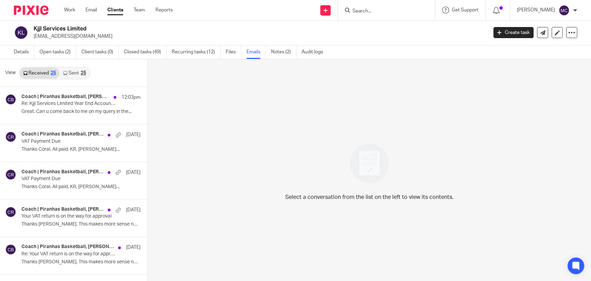
click at [74, 72] on link "Sent 25" at bounding box center [75, 72] width 30 height 11
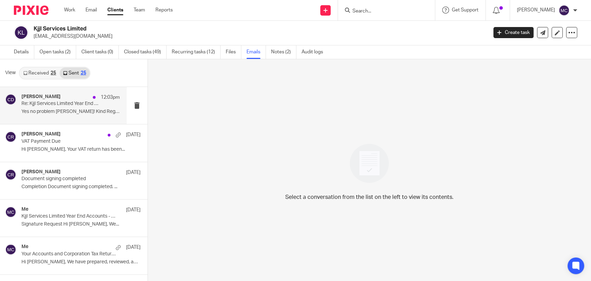
click at [68, 105] on p "Re: Kjjl Services Limited Year End Accounts - Signature Required" at bounding box center [60, 104] width 79 height 6
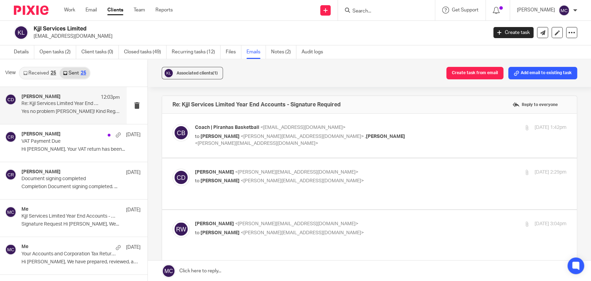
scroll to position [0, 0]
click at [327, 167] on label at bounding box center [369, 183] width 415 height 51
click at [172, 168] on input "checkbox" at bounding box center [172, 168] width 0 height 0
checkbox input "true"
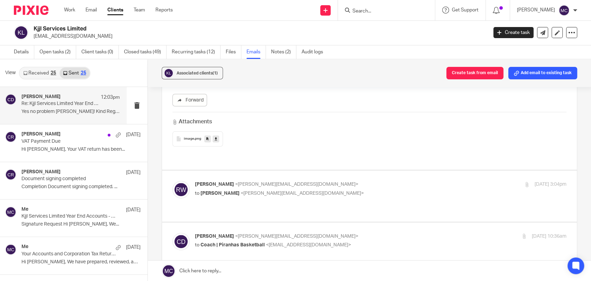
scroll to position [307, 0]
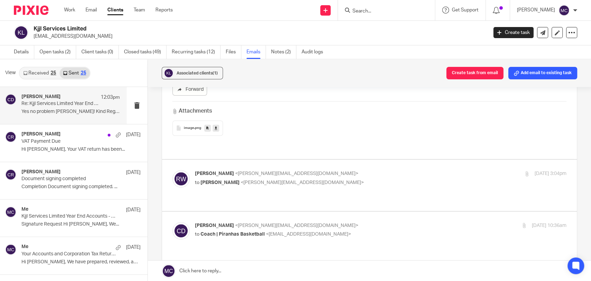
click at [324, 179] on p "to [PERSON_NAME] <[PERSON_NAME][EMAIL_ADDRESS][DOMAIN_NAME]>" at bounding box center [319, 182] width 248 height 7
checkbox input "true"
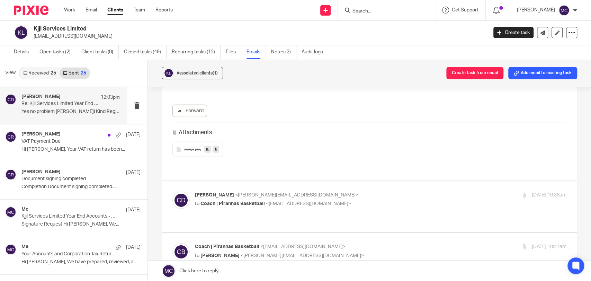
scroll to position [1422, 0]
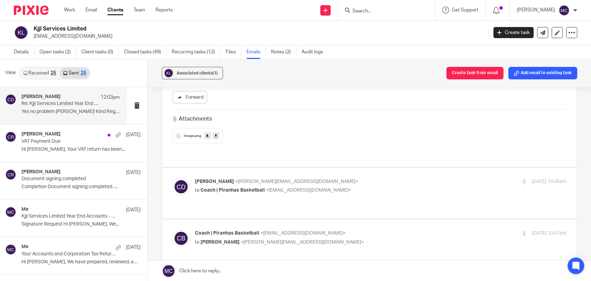
click at [326, 187] on p "to Coach | Piranhas Basketball <[EMAIL_ADDRESS][DOMAIN_NAME]>" at bounding box center [319, 190] width 248 height 7
checkbox input "true"
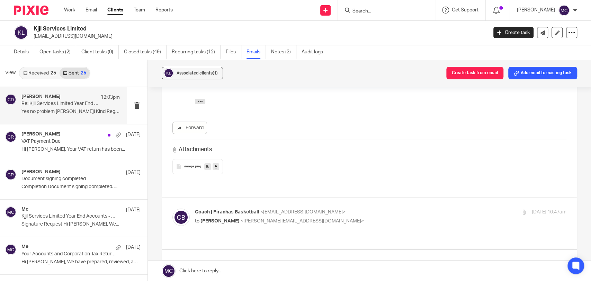
scroll to position [1730, 0]
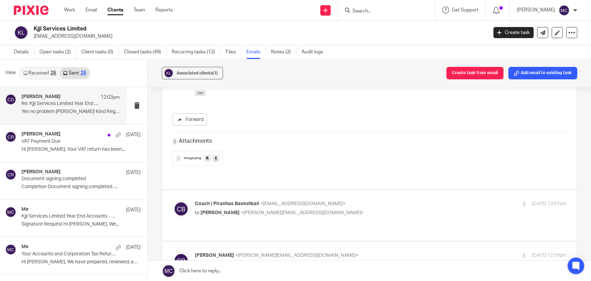
click at [337, 209] on p "to [PERSON_NAME] <[PERSON_NAME][EMAIL_ADDRESS][DOMAIN_NAME]>" at bounding box center [319, 212] width 248 height 7
checkbox input "true"
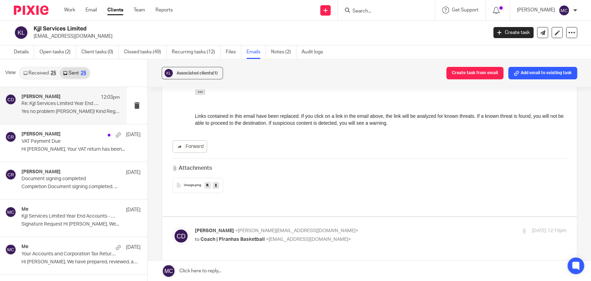
scroll to position [2037, 0]
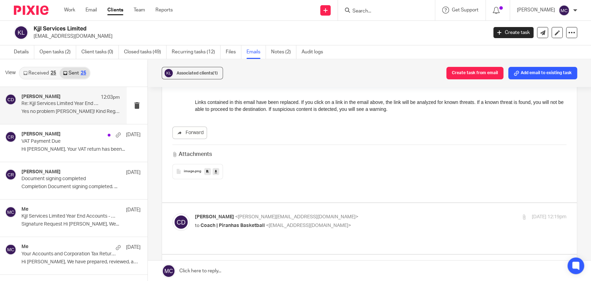
click at [344, 213] on p "[PERSON_NAME] <[PERSON_NAME][EMAIL_ADDRESS][DOMAIN_NAME]>" at bounding box center [319, 216] width 248 height 7
checkbox input "true"
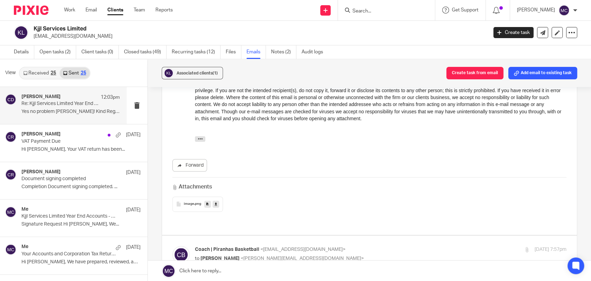
scroll to position [2345, 0]
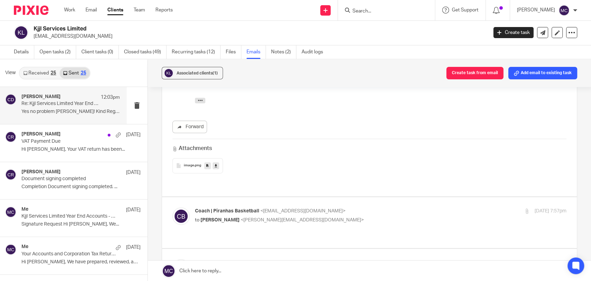
click at [351, 207] on div "Coach | Piranhas Basketball <[EMAIL_ADDRESS][DOMAIN_NAME]> to [PERSON_NAME] <[P…" at bounding box center [369, 222] width 394 height 30
click at [344, 216] on p "to [PERSON_NAME] <[PERSON_NAME][EMAIL_ADDRESS][DOMAIN_NAME]>" at bounding box center [319, 219] width 248 height 7
checkbox input "true"
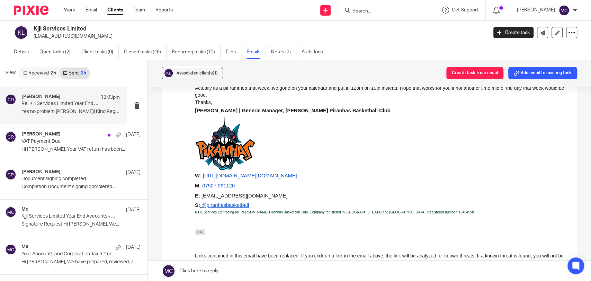
scroll to position [2614, 0]
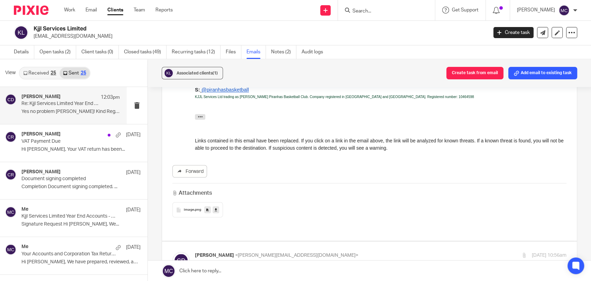
click at [353, 252] on p "[PERSON_NAME] <[PERSON_NAME][EMAIL_ADDRESS][DOMAIN_NAME]>" at bounding box center [319, 255] width 248 height 7
checkbox input "true"
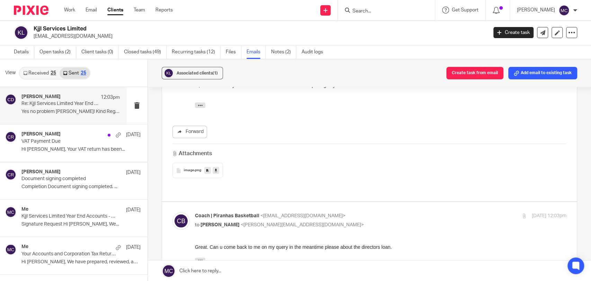
scroll to position [2934, 0]
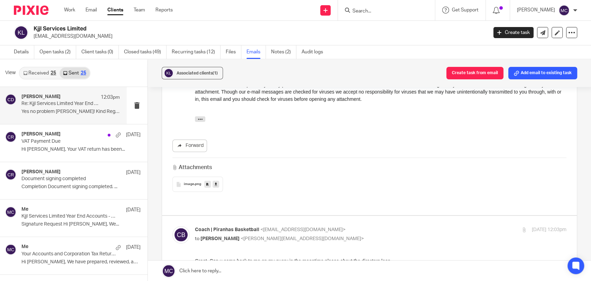
click at [46, 72] on link "Received 25" at bounding box center [40, 72] width 40 height 11
